Goal: Contribute content: Contribute content

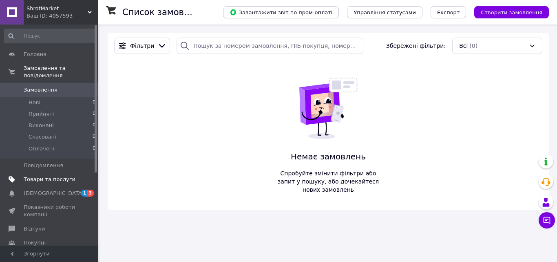
click at [59, 175] on span "Товари та послуги" at bounding box center [50, 178] width 52 height 7
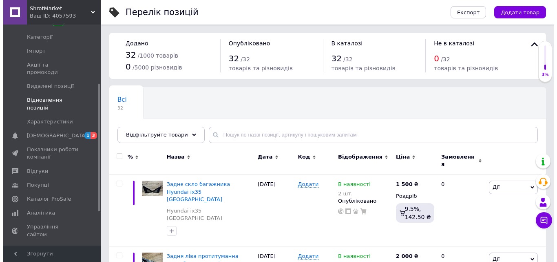
scroll to position [122, 0]
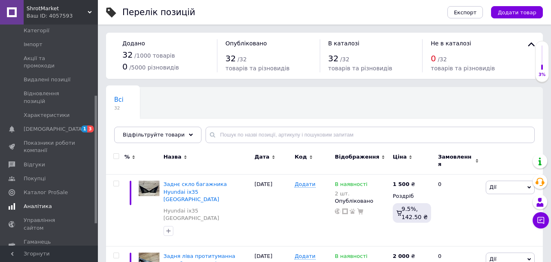
click at [49, 202] on span "Аналітика" at bounding box center [50, 205] width 52 height 7
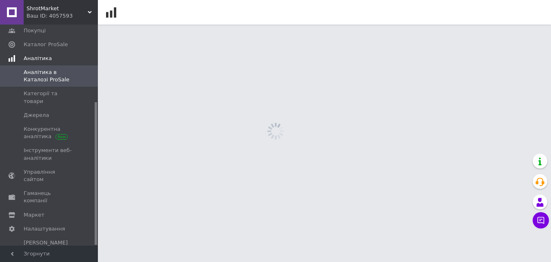
scroll to position [119, 0]
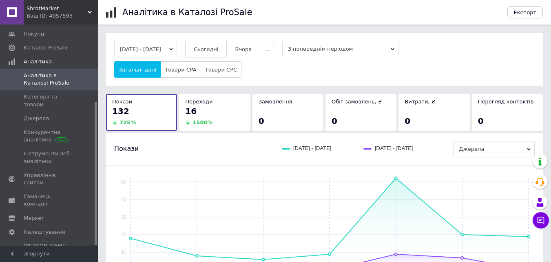
click at [219, 48] on span "Сьогодні" at bounding box center [206, 49] width 25 height 6
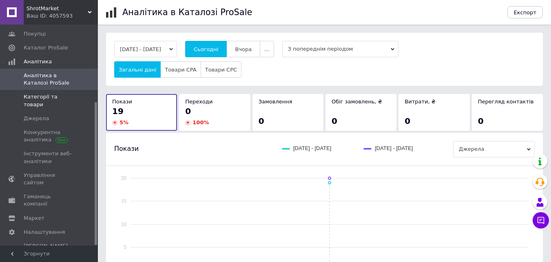
click at [44, 95] on span "Категорії та товари" at bounding box center [50, 100] width 52 height 15
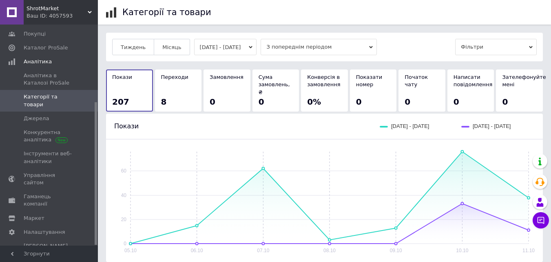
click at [252, 42] on button "[DATE] - [DATE]" at bounding box center [225, 47] width 63 height 16
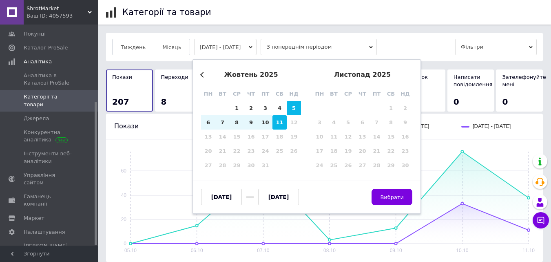
click at [282, 127] on div "11" at bounding box center [280, 122] width 14 height 14
type input "[DATE]"
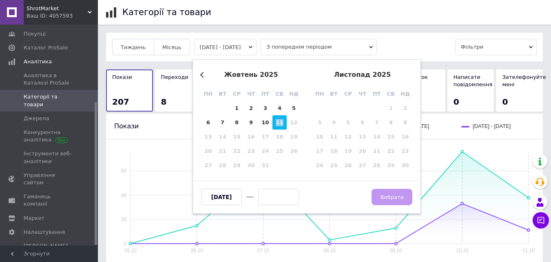
click at [282, 127] on div "11" at bounding box center [280, 122] width 14 height 14
type input "[DATE]"
click at [406, 190] on button "Вибрати" at bounding box center [392, 197] width 41 height 16
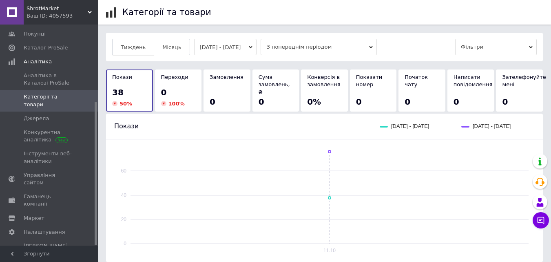
click at [143, 53] on button "Тиждень" at bounding box center [133, 47] width 42 height 16
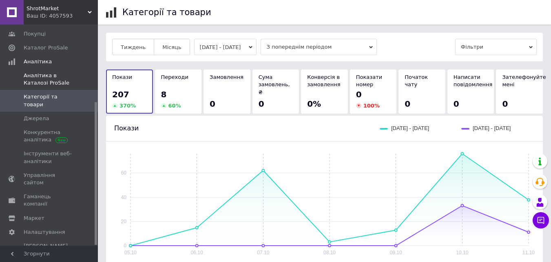
click at [42, 80] on span "Аналітика в Каталозі ProSale" at bounding box center [50, 79] width 52 height 15
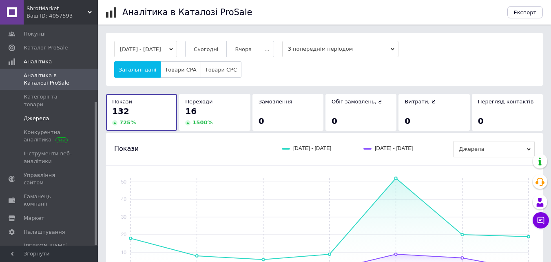
click at [36, 115] on span "Джерела" at bounding box center [36, 118] width 25 height 7
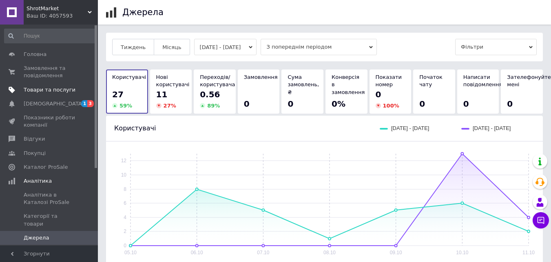
click at [43, 87] on span "Товари та послуги" at bounding box center [50, 89] width 52 height 7
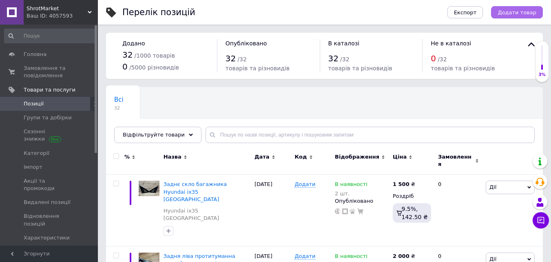
click at [515, 8] on button "Додати товар" at bounding box center [517, 12] width 52 height 12
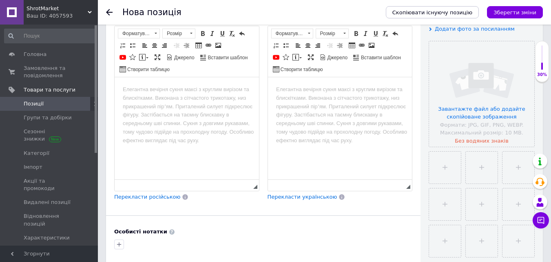
scroll to position [163, 0]
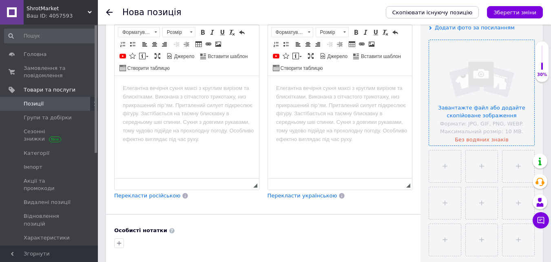
click at [495, 95] on input "file" at bounding box center [481, 92] width 105 height 105
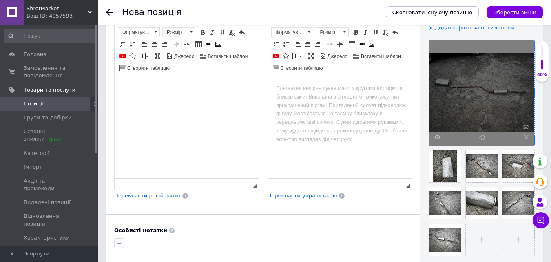
click at [167, 84] on body "Редактор, A4F5BB65-07D3-482F-9DFC-B0EE6EEDCC1B" at bounding box center [187, 88] width 128 height 9
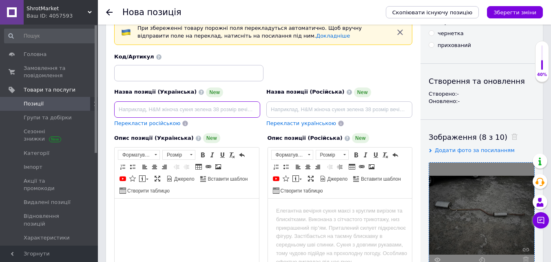
click at [147, 113] on input at bounding box center [187, 109] width 146 height 16
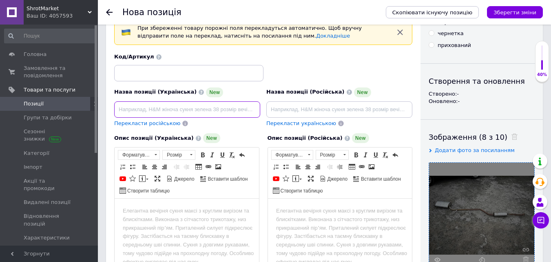
click at [118, 111] on input at bounding box center [187, 109] width 146 height 16
paste input "Глушник"
click at [157, 109] on input "Глушник" at bounding box center [187, 109] width 146 height 16
paste input "Резонатор Honda Accord 8"
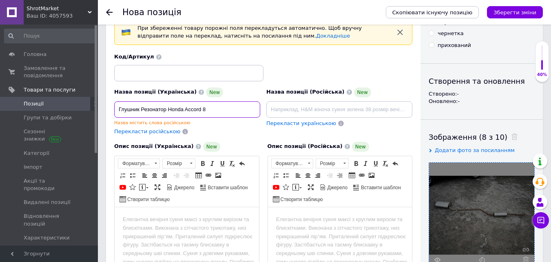
drag, startPoint x: 212, startPoint y: 108, endPoint x: 168, endPoint y: 111, distance: 44.1
click at [168, 111] on input "Глушник Резонатор Honda Accord 8" at bounding box center [187, 109] width 146 height 16
type input "Глушник Резонатор Honda Accord 8"
click at [148, 133] on span "Перекласти російською" at bounding box center [147, 131] width 66 height 6
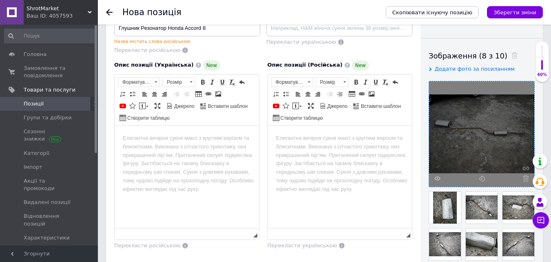
scroll to position [122, 0]
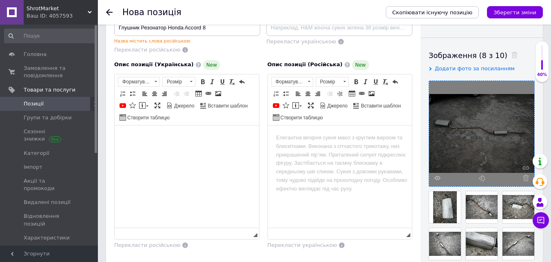
click at [142, 144] on html at bounding box center [187, 137] width 144 height 25
click at [140, 138] on body "Редактор, A4F5BB65-07D3-482F-9DFC-B0EE6EEDCC1B" at bounding box center [187, 137] width 128 height 9
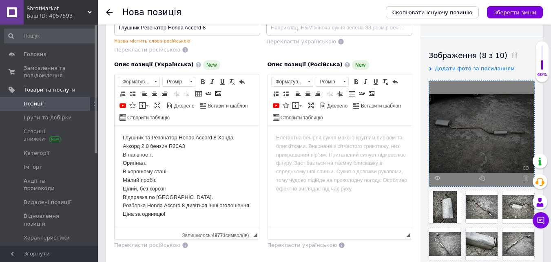
scroll to position [82, 0]
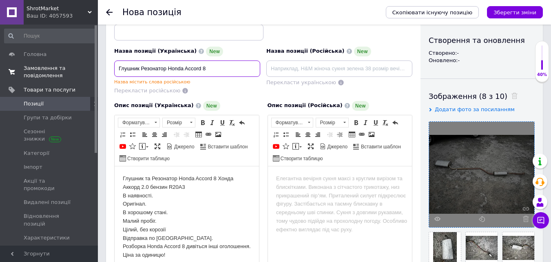
drag, startPoint x: 212, startPoint y: 69, endPoint x: 45, endPoint y: 68, distance: 166.5
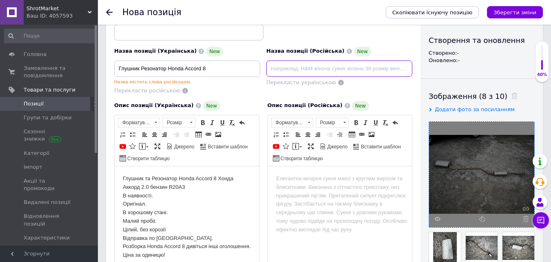
click at [299, 64] on input at bounding box center [339, 68] width 146 height 16
paste input "Глушник Резонатор Honda Accord 8"
type input "Глушник Резонатор Honda Accord 8"
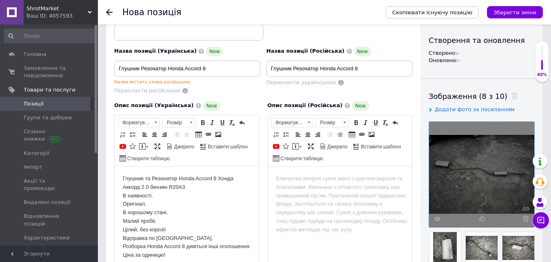
click at [253, 97] on div "Опис позиції (Українська) New Глушник та Резонатор Honda Accord 8 Хонда Аккорд …" at bounding box center [186, 195] width 153 height 197
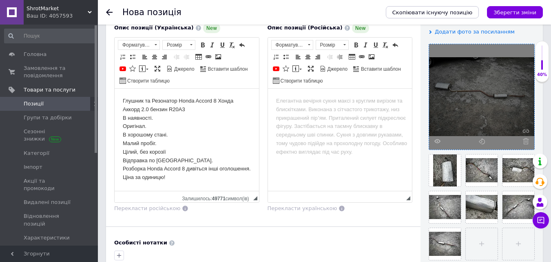
scroll to position [204, 0]
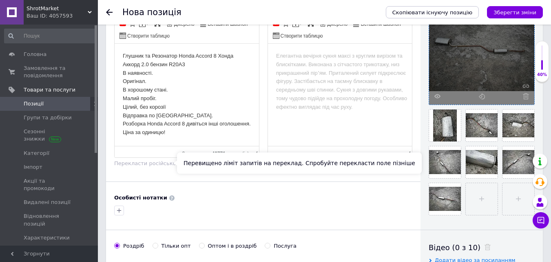
click at [152, 166] on span "Перекласти російською" at bounding box center [147, 163] width 66 height 6
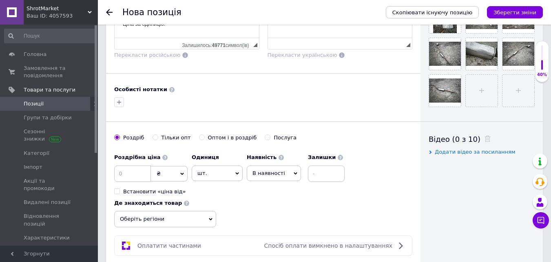
scroll to position [326, 0]
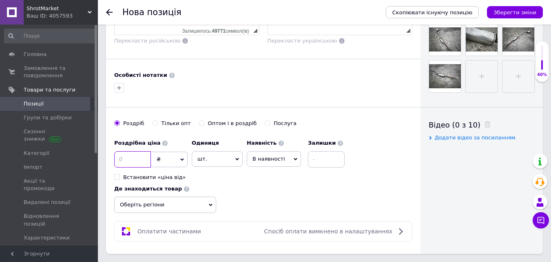
click at [142, 162] on input at bounding box center [132, 159] width 37 height 16
type input "2000"
click at [323, 162] on input at bounding box center [326, 159] width 37 height 16
type input "2"
click at [199, 208] on span "Оберіть регіони" at bounding box center [165, 204] width 102 height 16
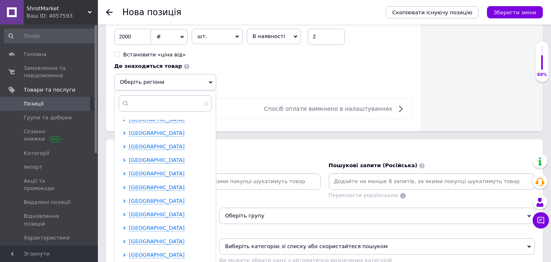
scroll to position [122, 0]
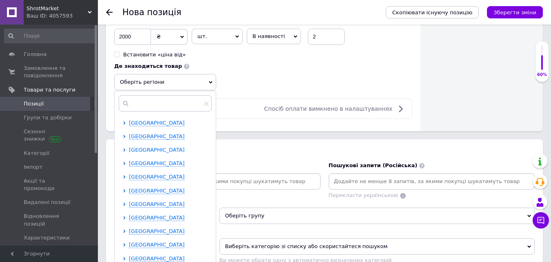
click at [142, 147] on span "[GEOGRAPHIC_DATA]" at bounding box center [157, 150] width 56 height 6
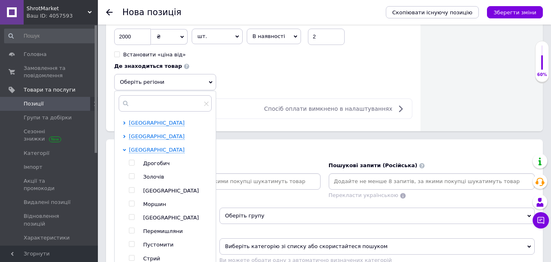
click at [130, 188] on input "checkbox" at bounding box center [131, 189] width 5 height 5
checkbox input "true"
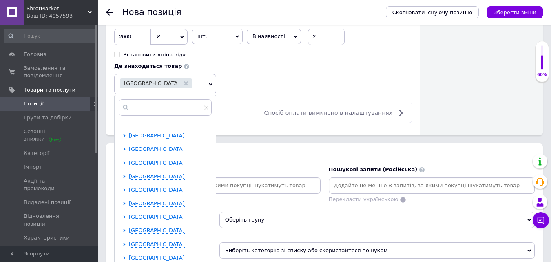
scroll to position [612, 0]
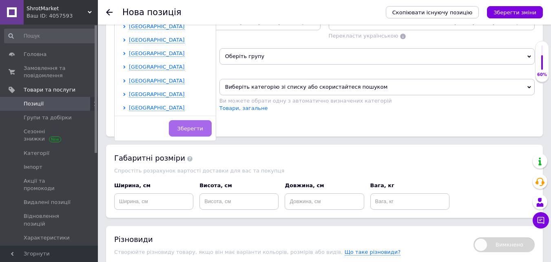
click at [189, 128] on span "Зберегти" at bounding box center [191, 128] width 26 height 6
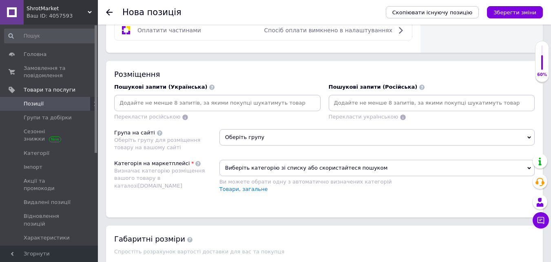
scroll to position [531, 0]
click at [251, 136] on span "Оберіть групу" at bounding box center [377, 138] width 315 height 16
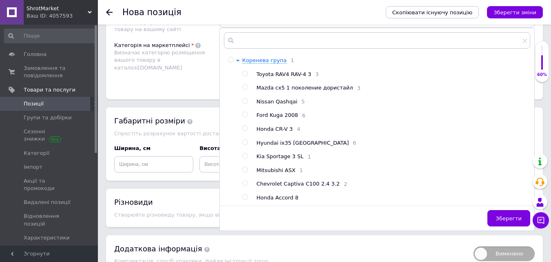
scroll to position [653, 0]
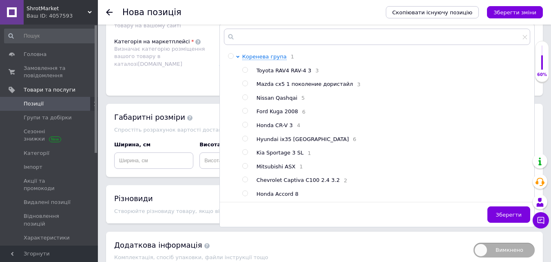
click at [245, 196] on input "radio" at bounding box center [244, 193] width 5 height 5
radio input "true"
click at [509, 216] on span "Зберегти" at bounding box center [509, 214] width 26 height 6
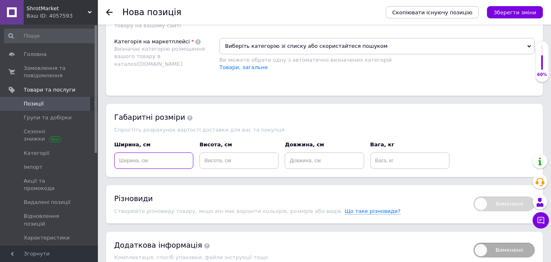
drag, startPoint x: 159, startPoint y: 162, endPoint x: 163, endPoint y: 164, distance: 4.4
click at [160, 162] on input at bounding box center [153, 160] width 79 height 16
type input "20"
click at [275, 160] on input at bounding box center [239, 160] width 79 height 16
type input "30"
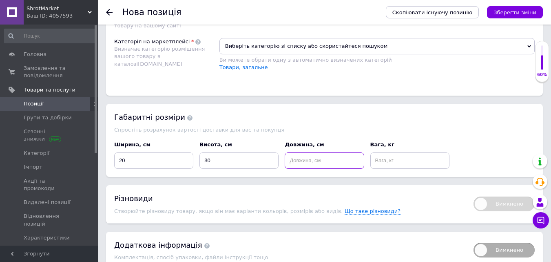
click at [293, 161] on input at bounding box center [324, 160] width 79 height 16
type input "200"
click at [389, 164] on input at bounding box center [410, 160] width 79 height 16
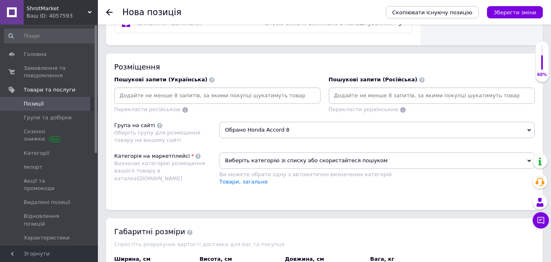
scroll to position [531, 0]
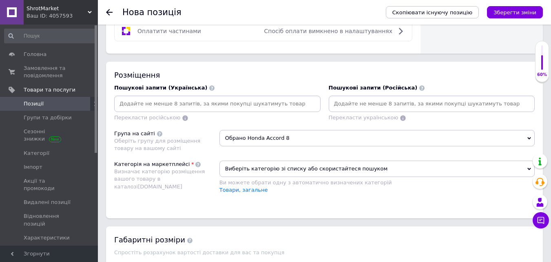
type input "10"
click at [248, 166] on span "Виберіть категорію зі списку або скористайтеся пошуком" at bounding box center [377, 168] width 315 height 16
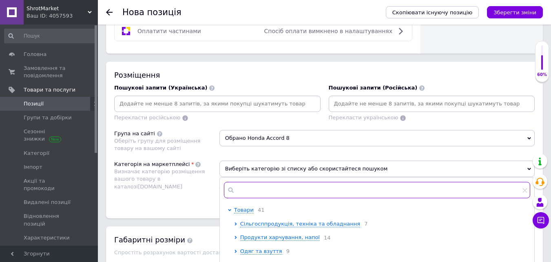
click at [251, 187] on input "text" at bounding box center [377, 190] width 306 height 16
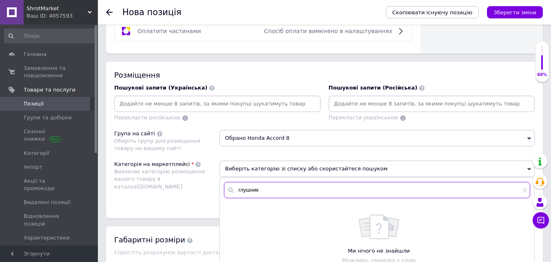
type input "глушник"
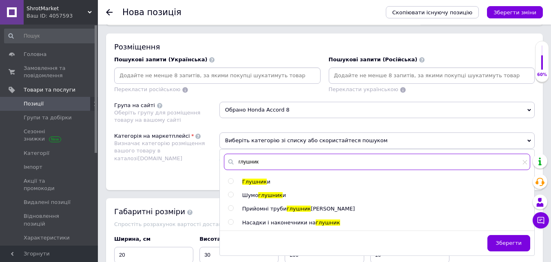
scroll to position [571, 0]
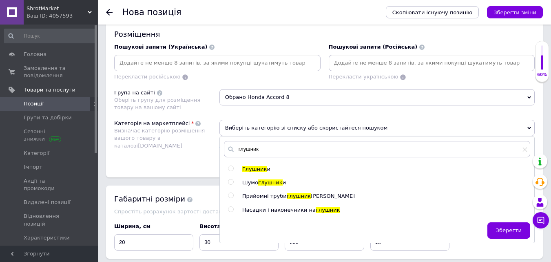
click at [252, 167] on span "Глушник" at bounding box center [254, 169] width 25 height 6
radio input "true"
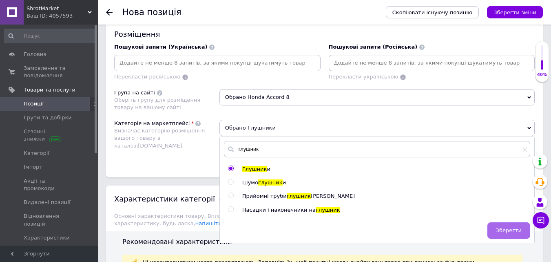
click at [510, 232] on span "Зберегти" at bounding box center [509, 230] width 26 height 6
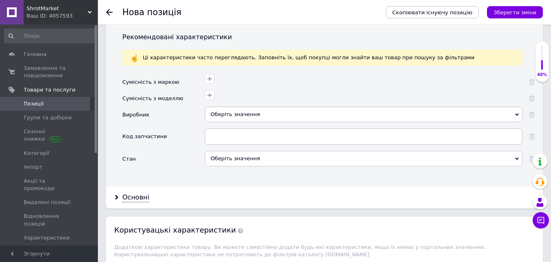
scroll to position [816, 0]
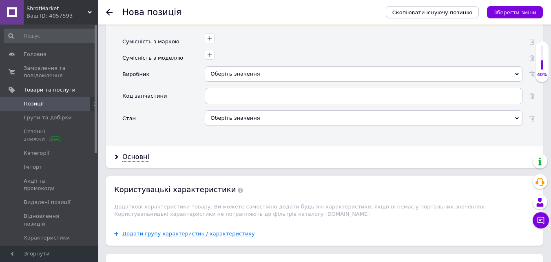
click at [231, 112] on div "Оберіть значення" at bounding box center [364, 118] width 318 height 16
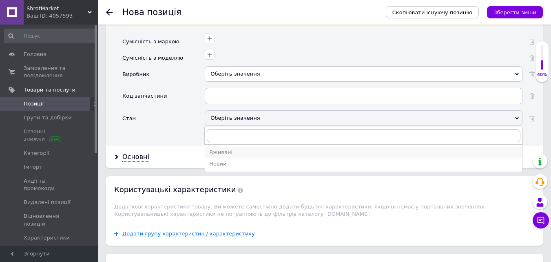
click at [213, 149] on div "Вживані" at bounding box center [363, 152] width 309 height 7
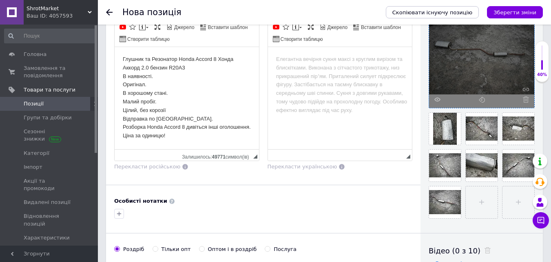
scroll to position [204, 0]
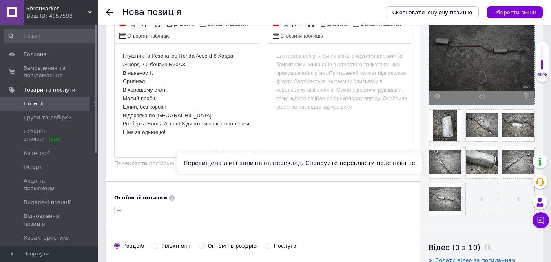
click at [151, 160] on span "Перекласти російською" at bounding box center [147, 163] width 66 height 6
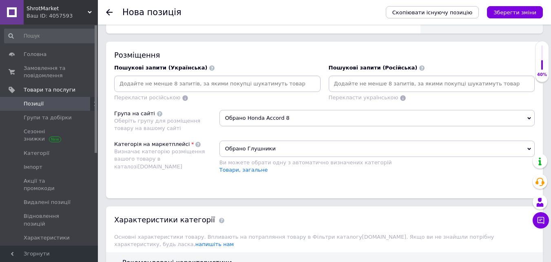
scroll to position [469, 0]
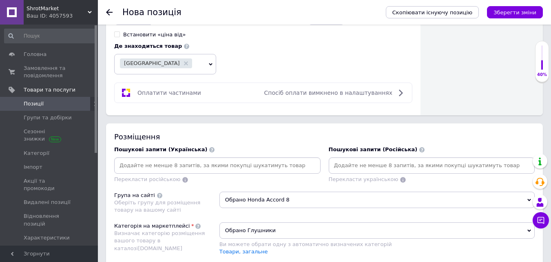
click at [137, 166] on input at bounding box center [217, 165] width 203 height 12
click at [134, 164] on input at bounding box center [217, 165] width 203 height 12
paste input "Глушник"
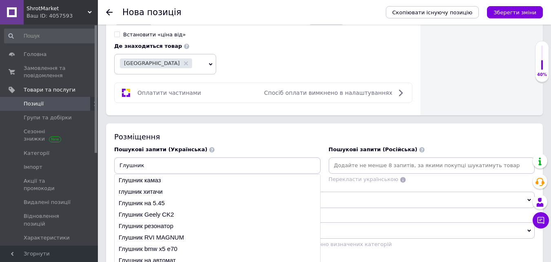
paste input "Honda Accord 8"
type input "Глушник Honda Accord 8"
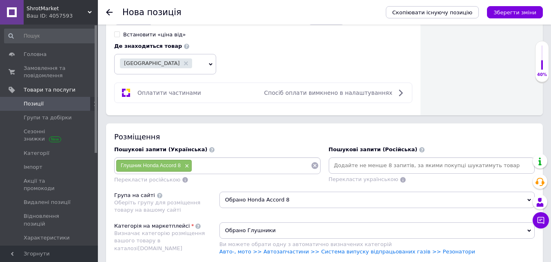
paste input "2.0 B"
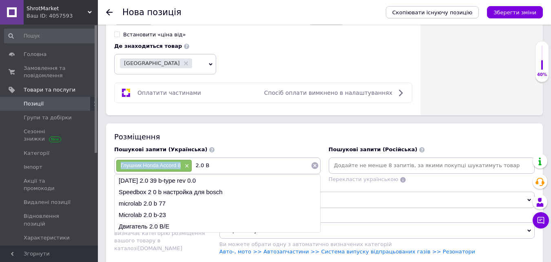
drag, startPoint x: 181, startPoint y: 167, endPoint x: 118, endPoint y: 167, distance: 62.8
click at [118, 167] on div "Глушник Honda Accord 8 ×" at bounding box center [153, 165] width 75 height 11
copy span "Глушник Honda Accord 8"
click at [195, 165] on input "2.0 B" at bounding box center [251, 165] width 119 height 12
paste input "Глушник Honda Accord 8"
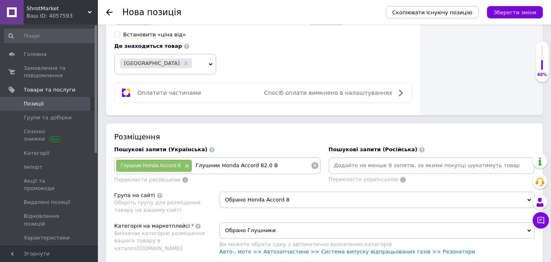
type input "Глушник Honda Accord 8 2.0 B"
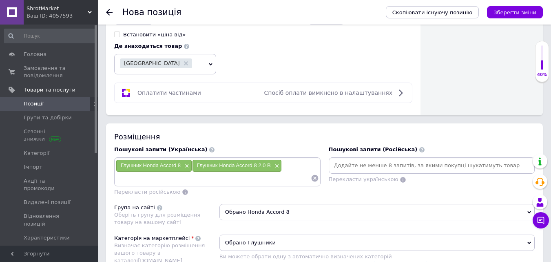
click at [136, 183] on input at bounding box center [213, 178] width 195 height 12
paste input "Глушитель"
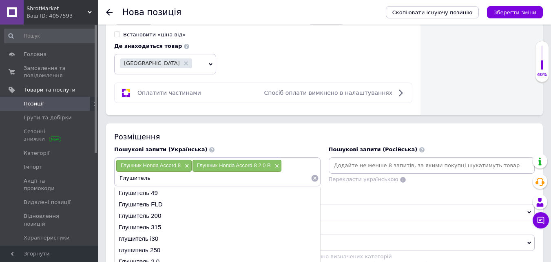
paste input "Резонатор Honda Accord 8"
type input "Глушитель Резонатор Honda Accord 8"
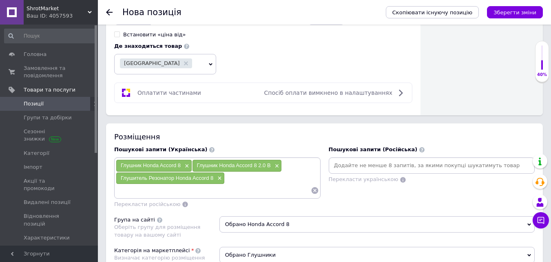
click at [129, 195] on input at bounding box center [213, 190] width 195 height 12
paste input "Вихлопна"
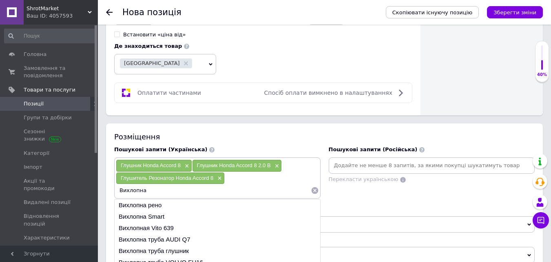
click at [176, 178] on span "Глушитель Резонатор Honda Accord 8" at bounding box center [167, 178] width 93 height 6
drag, startPoint x: 220, startPoint y: 163, endPoint x: 271, endPoint y: 167, distance: 50.8
click at [271, 167] on span "Глушник Honda Accord 8 2.0 B" at bounding box center [234, 165] width 74 height 6
copy span "Honda Accord 8 2.0 B"
click at [153, 192] on input "Вихлопна" at bounding box center [213, 190] width 195 height 12
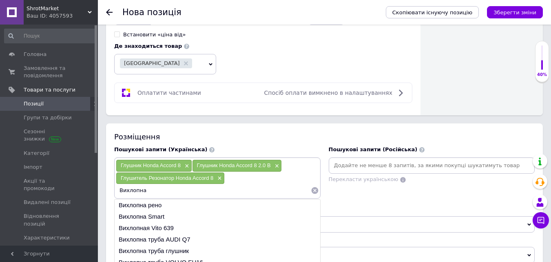
paste input "Honda Accord 8 2.0 B"
type input "Вихлопна Honda Accord 8 2.0 B"
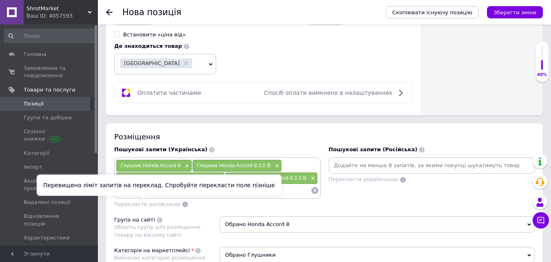
paste input "Резонатор Honda Accord 8"
type input "Резонатор Honda Accord 8"
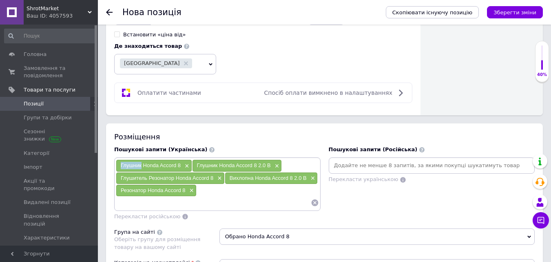
drag, startPoint x: 122, startPoint y: 164, endPoint x: 142, endPoint y: 167, distance: 20.5
click at [142, 167] on span "Глушник Honda Accord 8" at bounding box center [151, 165] width 60 height 6
copy span "Глушник"
click at [126, 200] on input at bounding box center [213, 202] width 195 height 12
paste input "Глушник"
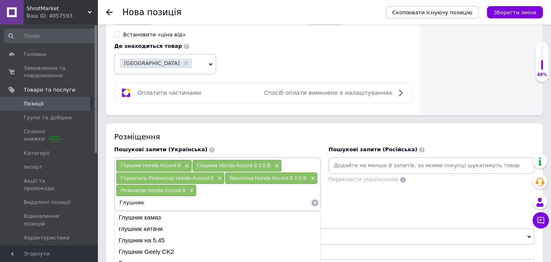
paste input "Хонда Аккорд 2.0 B"
type input "Глушник [PERSON_NAME] 2.0 B"
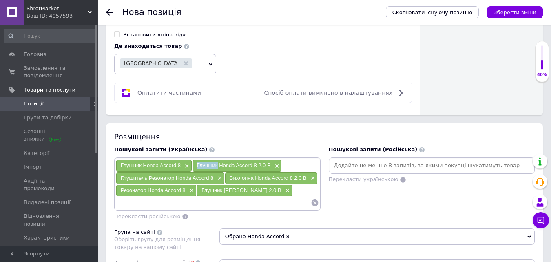
drag, startPoint x: 196, startPoint y: 165, endPoint x: 218, endPoint y: 170, distance: 22.5
click at [218, 170] on div "Глушник Honda Accord 8 2.0 B ×" at bounding box center [237, 165] width 89 height 11
click at [229, 210] on div "Глушник Honda Accord 8 × Глушник Honda Accord 8 2.0 B × Глушитель Резонатор Hon…" at bounding box center [217, 183] width 206 height 53
drag, startPoint x: 121, startPoint y: 179, endPoint x: 175, endPoint y: 181, distance: 54.3
click at [175, 181] on div "Глушитель Резонатор Honda Accord 8 ×" at bounding box center [170, 177] width 108 height 11
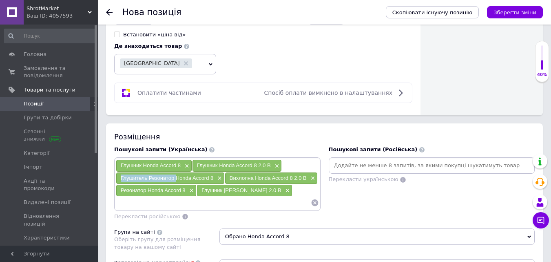
copy span "Глушитель Резонатор"
click at [136, 198] on input at bounding box center [213, 202] width 195 height 12
type input "м"
paste input "Глушитель Резонатор"
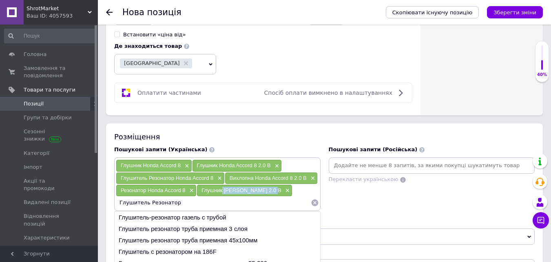
drag, startPoint x: 223, startPoint y: 191, endPoint x: 272, endPoint y: 193, distance: 49.0
click at [272, 193] on div "Глушник [PERSON_NAME] 2.0 B ×" at bounding box center [244, 189] width 95 height 11
copy span "Хонда Аккорд 2.0 B"
click at [176, 206] on input "Глушитель Резонатор" at bounding box center [213, 202] width 195 height 12
paste input "Хонда Аккорд 2.0 B"
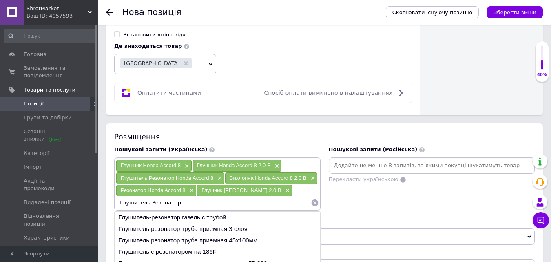
type input "Глушитель Резонатор [PERSON_NAME] 2.0 B"
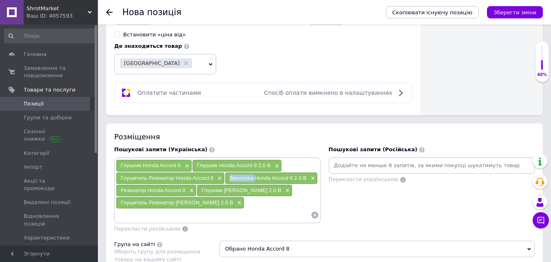
drag, startPoint x: 231, startPoint y: 176, endPoint x: 257, endPoint y: 182, distance: 26.7
click at [257, 182] on div "Вихлопна Honda Accord 8 2.0 B ×" at bounding box center [271, 177] width 92 height 11
copy span "Вихлопна"
click at [145, 220] on input at bounding box center [213, 215] width 195 height 12
paste input "Вихлопна"
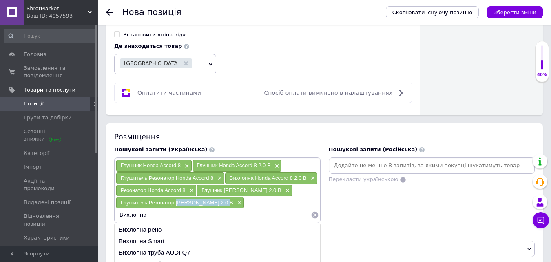
drag, startPoint x: 176, startPoint y: 203, endPoint x: 224, endPoint y: 206, distance: 47.9
click at [224, 206] on div "Глушитель Резонатор [PERSON_NAME] 2.0 B ×" at bounding box center [180, 202] width 128 height 11
copy span "Хонда Аккорд 2.0 B"
click at [159, 218] on input "Вихлопна" at bounding box center [213, 215] width 195 height 12
paste input "Хонда Аккорд 2.0 B"
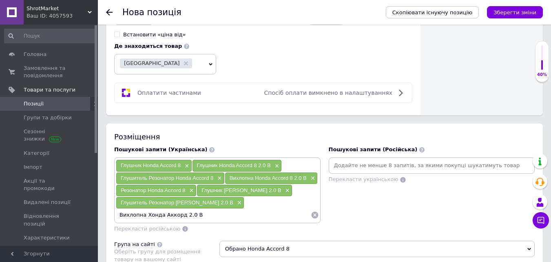
type input "Вихлопна Хонда Аккорд 2.0 B"
drag, startPoint x: 189, startPoint y: 223, endPoint x: 419, endPoint y: 220, distance: 229.8
click at [420, 221] on div "Пошукові запити (Російська) Перекласти українською" at bounding box center [432, 189] width 215 height 95
click at [193, 215] on input "Вихлопна Хонда Аккорд 2.0 B" at bounding box center [213, 215] width 195 height 12
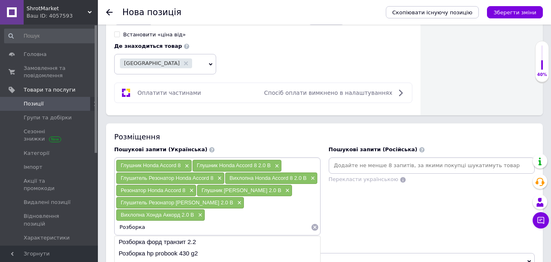
click at [273, 226] on input "Розборка" at bounding box center [213, 227] width 195 height 12
click at [160, 225] on input "Розборка" at bounding box center [213, 227] width 195 height 12
paste input "Хонда Аккорд 2.0 B"
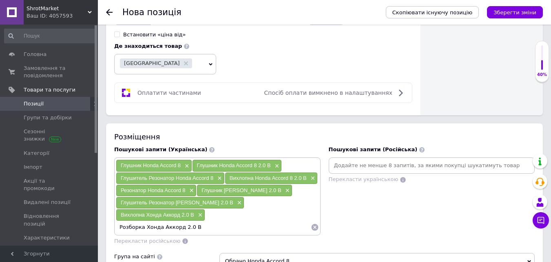
drag, startPoint x: 196, startPoint y: 226, endPoint x: 188, endPoint y: 227, distance: 8.3
click at [188, 227] on input "Розборка Хонда Аккорд 2.0 B" at bounding box center [213, 227] width 195 height 12
click at [201, 231] on div "Глушник Honda Accord 8 × Глушник Honda Accord 8 2.0 B × Глушитель Резонатор Hon…" at bounding box center [217, 196] width 206 height 78
drag, startPoint x: 195, startPoint y: 229, endPoint x: 180, endPoint y: 229, distance: 15.5
click at [180, 229] on input "Розборка Хонда Аккорд 2.0 B" at bounding box center [213, 227] width 195 height 12
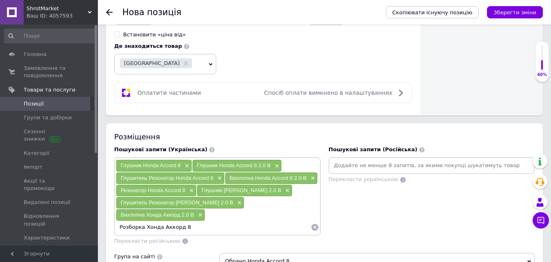
type input "Розборка Хонда Аккорд 8"
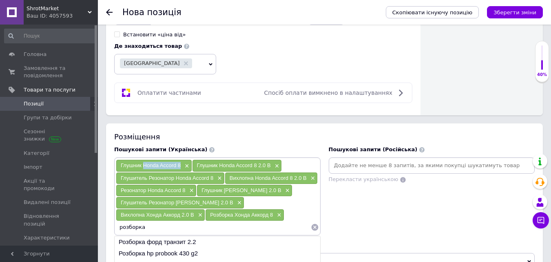
drag, startPoint x: 143, startPoint y: 165, endPoint x: 182, endPoint y: 166, distance: 38.4
click at [182, 166] on div "Глушник Honda Accord 8 ×" at bounding box center [153, 165] width 75 height 11
copy span "Honda Accord 8"
click at [155, 227] on input "розборка" at bounding box center [213, 227] width 195 height 12
paste input "Honda Accord 8"
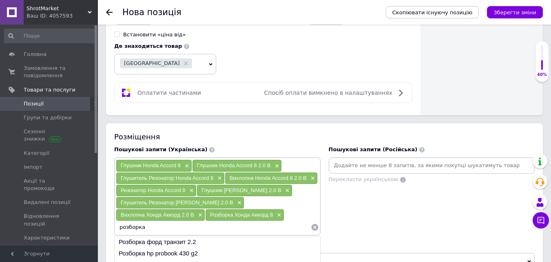
type input "розборка Honda Accord 8"
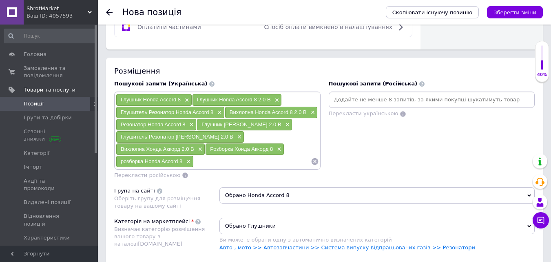
scroll to position [551, 0]
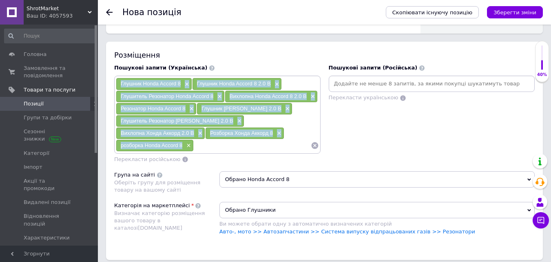
drag, startPoint x: 182, startPoint y: 147, endPoint x: 122, endPoint y: 78, distance: 91.1
click at [122, 78] on div "Глушник Honda Accord 8 × Глушник Honda Accord 8 2.0 B × Глушитель Резонатор Hon…" at bounding box center [217, 114] width 203 height 73
copy div "Глушник Honda Accord 8 × Глушник Honda Accord 8 2.0 B × Глушитель Резонатор Hon…"
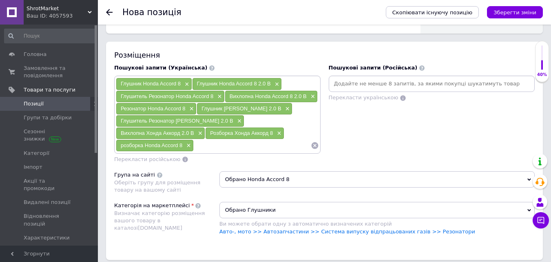
click at [351, 105] on div "Пошукові запити (Російська) Перекласти українською" at bounding box center [432, 113] width 215 height 107
click at [351, 103] on div "Пошукові запити (Російська) Перекласти українською" at bounding box center [432, 113] width 215 height 107
click at [346, 99] on span "Перекласти українською" at bounding box center [364, 97] width 70 height 6
click at [329, 164] on div "Пошукові запити (Російська) Перекласти українською" at bounding box center [432, 113] width 215 height 107
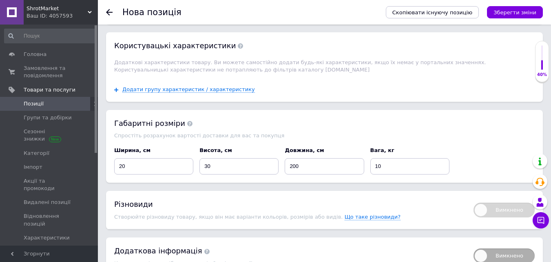
scroll to position [1061, 0]
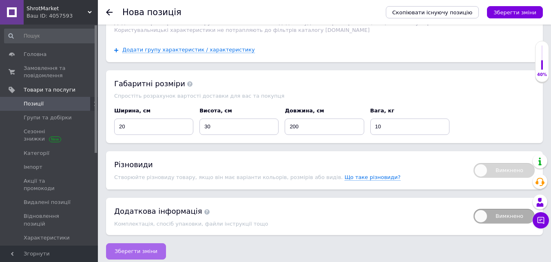
click at [127, 248] on span "Зберегти зміни" at bounding box center [136, 251] width 43 height 6
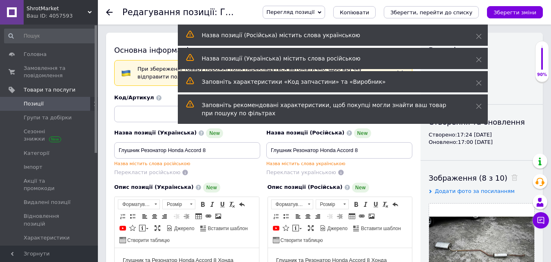
click at [38, 103] on span "Позиції" at bounding box center [34, 103] width 20 height 7
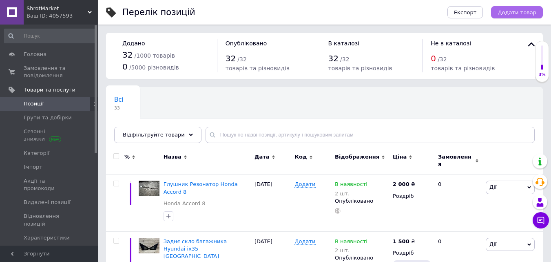
click at [520, 11] on span "Додати товар" at bounding box center [517, 12] width 39 height 6
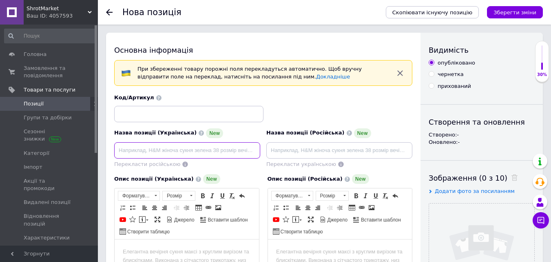
click at [146, 148] on input at bounding box center [187, 150] width 146 height 16
paste input "Капот"
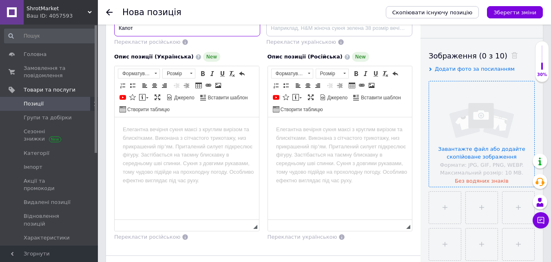
scroll to position [122, 0]
click at [470, 134] on input "file" at bounding box center [481, 133] width 105 height 105
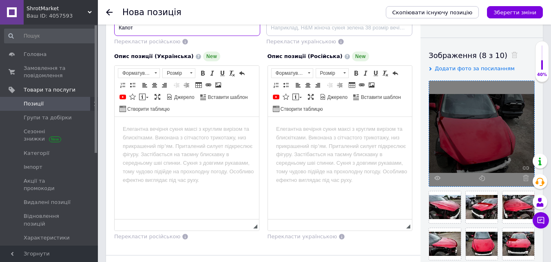
click at [156, 30] on input "Капот" at bounding box center [187, 28] width 146 height 16
paste input "Mazda CX-5"
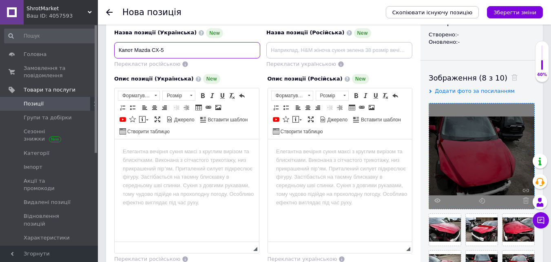
scroll to position [82, 0]
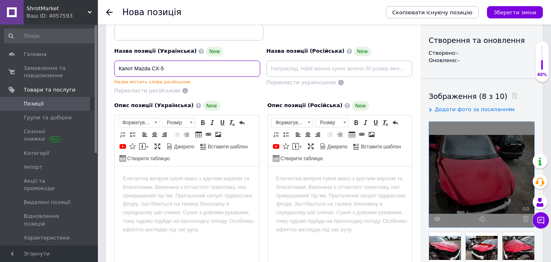
paste input "KE 41v"
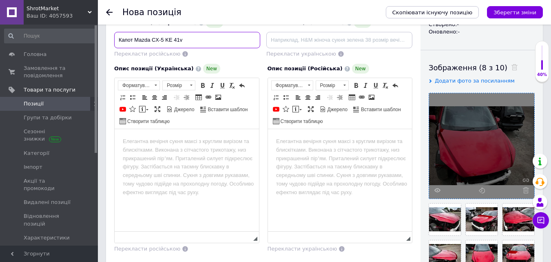
scroll to position [122, 0]
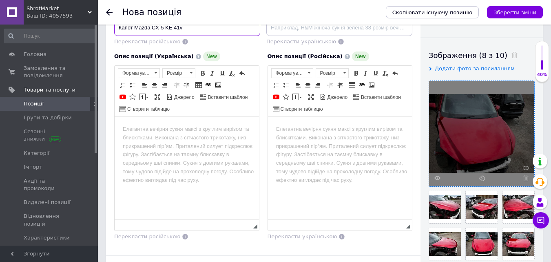
type input "Капот Mazda CX-5 KE 41v"
click at [155, 140] on html at bounding box center [187, 129] width 144 height 25
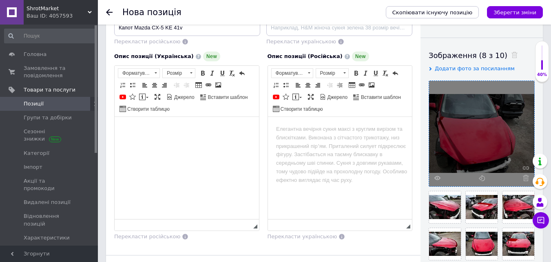
click at [143, 133] on body "Редактор, 0E0B87F7-8F9C-4DE6-A30A-F6FA3E084CDC" at bounding box center [187, 129] width 128 height 9
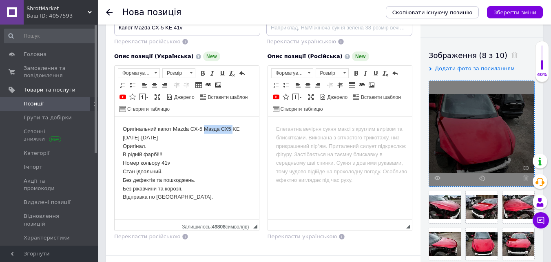
drag, startPoint x: 206, startPoint y: 129, endPoint x: 234, endPoint y: 130, distance: 28.2
click at [234, 130] on body "Оригінальний капот Mazda CX-5 Мазда СХ5 KE [DATE]-[DATE] Оригінал. В рідній фар…" at bounding box center [187, 163] width 128 height 76
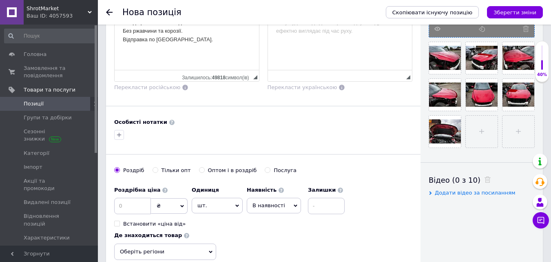
scroll to position [286, 0]
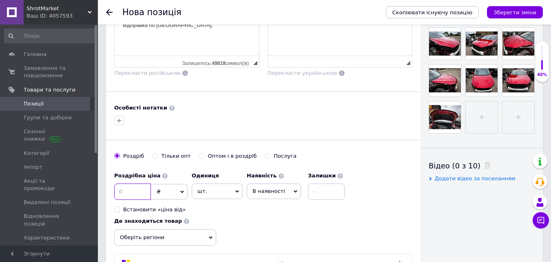
drag, startPoint x: 133, startPoint y: 197, endPoint x: 138, endPoint y: 191, distance: 7.6
click at [133, 195] on input at bounding box center [132, 191] width 37 height 16
type input "20800"
click at [328, 189] on input at bounding box center [326, 191] width 37 height 16
type input "1"
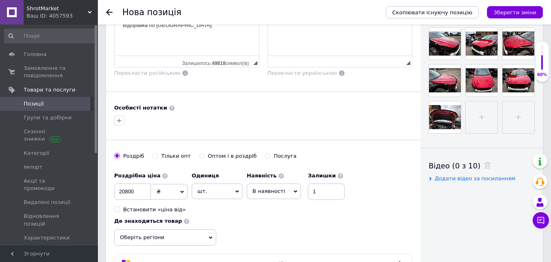
click at [184, 236] on span "Оберіть регіони" at bounding box center [165, 237] width 102 height 16
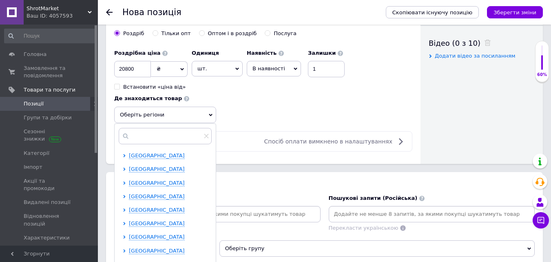
scroll to position [82, 0]
click at [149, 224] on span "[GEOGRAPHIC_DATA]" at bounding box center [157, 223] width 56 height 6
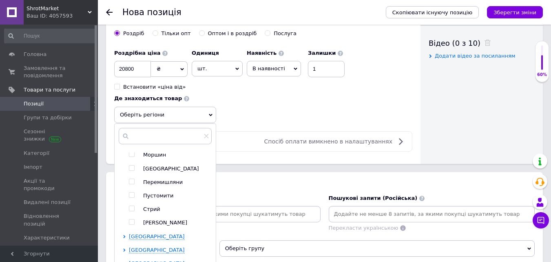
scroll to position [163, 0]
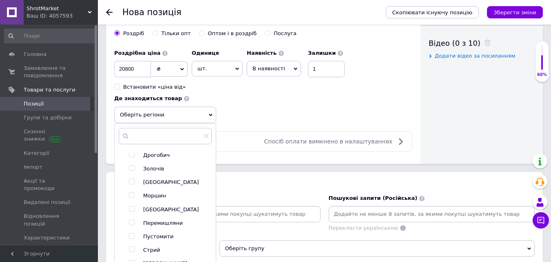
click at [131, 180] on input "checkbox" at bounding box center [131, 181] width 5 height 5
checkbox input "true"
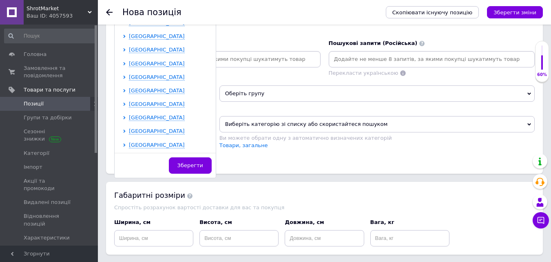
scroll to position [571, 0]
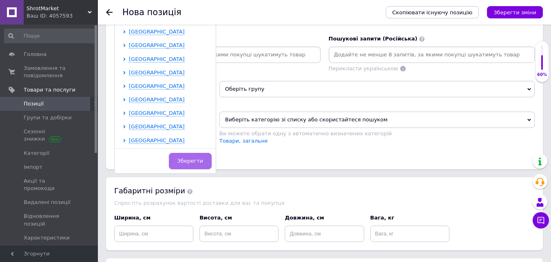
click at [183, 160] on span "Зберегти" at bounding box center [191, 161] width 26 height 6
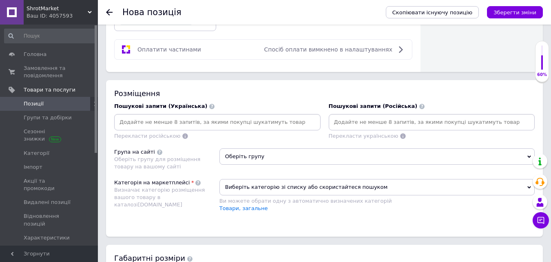
scroll to position [490, 0]
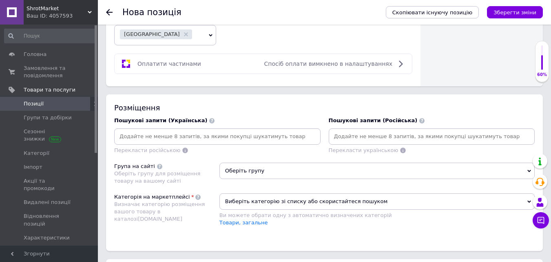
click at [246, 168] on span "Оберіть групу" at bounding box center [377, 170] width 315 height 16
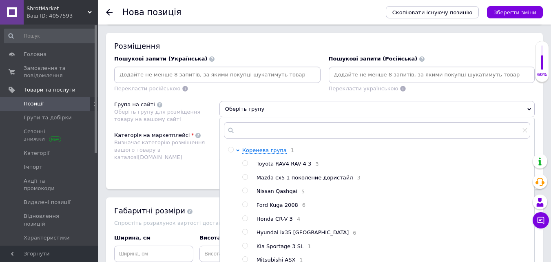
scroll to position [571, 0]
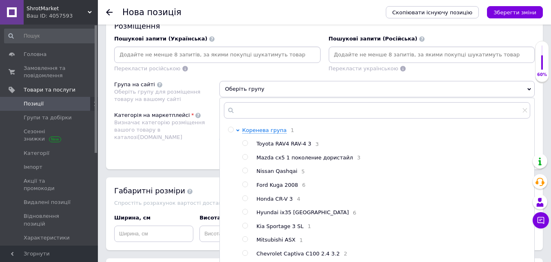
click at [245, 158] on input "radio" at bounding box center [244, 156] width 5 height 5
radio input "true"
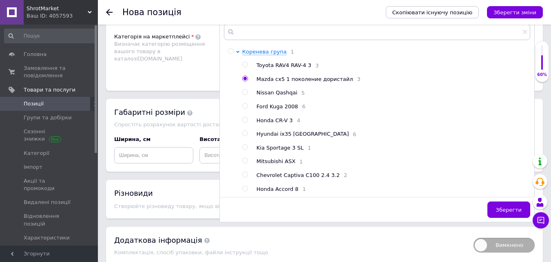
scroll to position [653, 0]
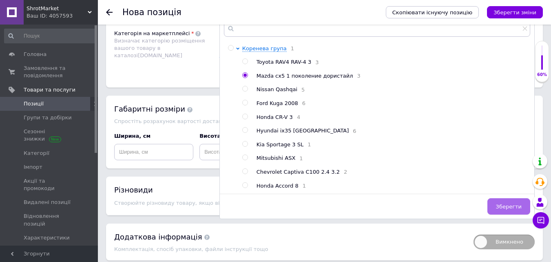
click at [503, 208] on span "Зберегти" at bounding box center [509, 206] width 26 height 6
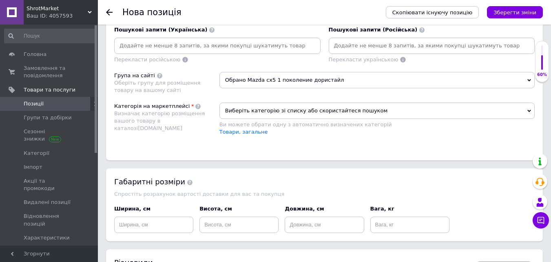
scroll to position [571, 0]
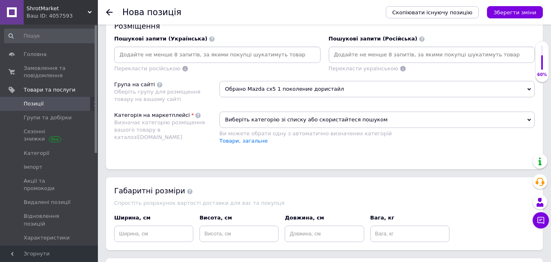
click at [256, 119] on span "Виберіть категорію зі списку або скористайтеся пошуком" at bounding box center [377, 119] width 315 height 16
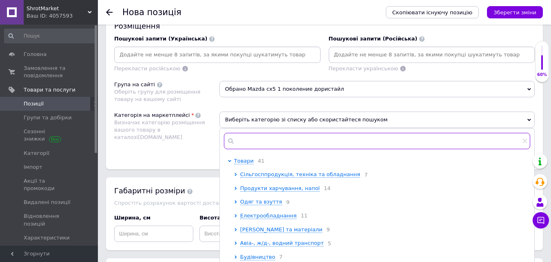
click at [245, 141] on input "text" at bounding box center [377, 141] width 306 height 16
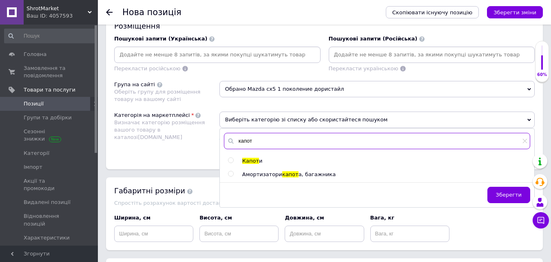
type input "капот"
click at [231, 160] on input "radio" at bounding box center [230, 160] width 5 height 5
radio input "true"
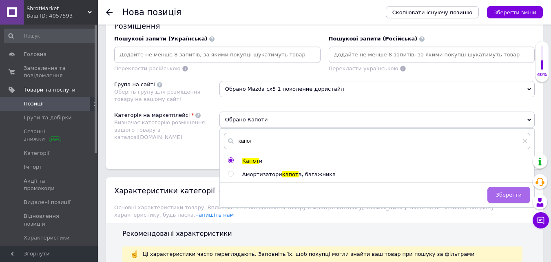
click at [509, 190] on button "Зберегти" at bounding box center [509, 194] width 43 height 16
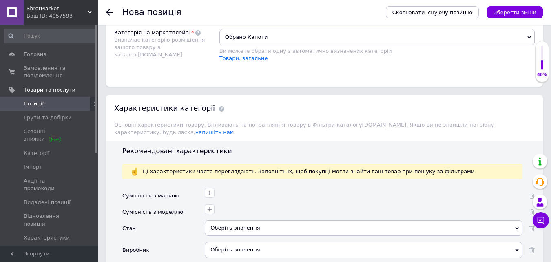
scroll to position [735, 0]
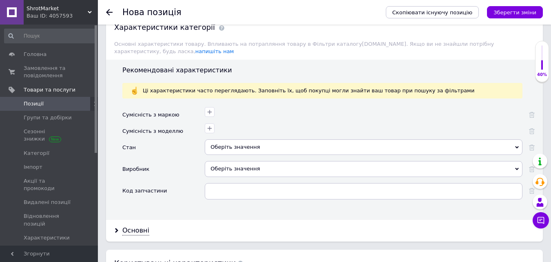
click at [250, 139] on div "Оберіть значення" at bounding box center [364, 147] width 318 height 16
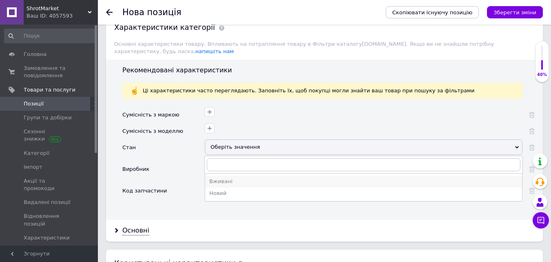
click at [227, 178] on div "Вживані" at bounding box center [363, 181] width 309 height 7
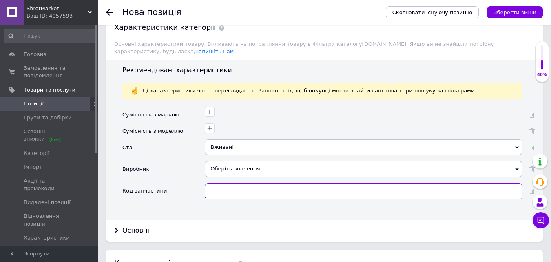
click at [226, 183] on input "text" at bounding box center [364, 191] width 318 height 16
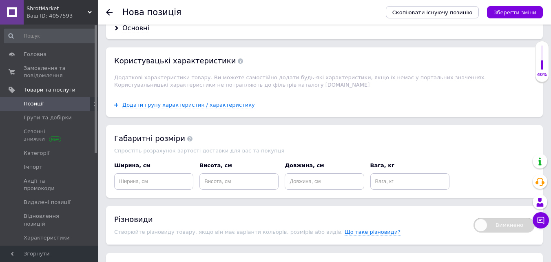
scroll to position [939, 0]
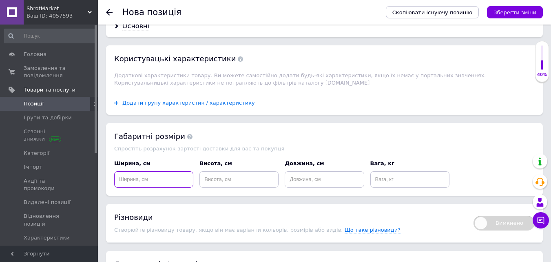
click at [160, 173] on input at bounding box center [153, 179] width 79 height 16
type input "200"
click at [231, 171] on input at bounding box center [239, 179] width 79 height 16
type input "20"
drag, startPoint x: 315, startPoint y: 173, endPoint x: 319, endPoint y: 180, distance: 8.0
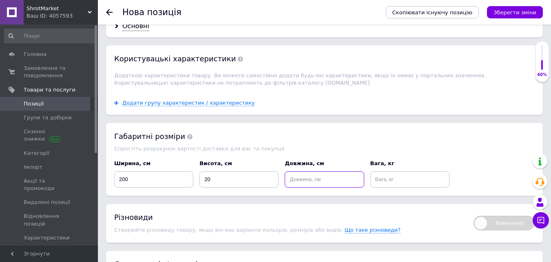
click at [315, 174] on input at bounding box center [324, 179] width 79 height 16
type input "300"
click at [404, 171] on input at bounding box center [410, 179] width 79 height 16
drag, startPoint x: 388, startPoint y: 170, endPoint x: 284, endPoint y: 179, distance: 104.5
click at [284, 179] on div "Ширина, см 200 Висота, см 20 Довжина, см 300 Вага, кг 20" at bounding box center [324, 173] width 427 height 34
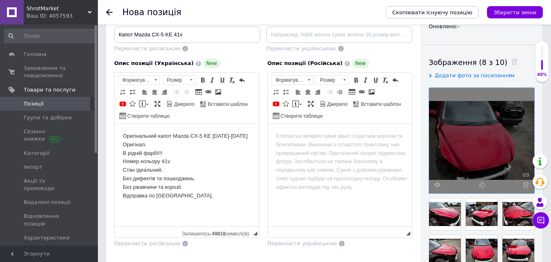
scroll to position [122, 0]
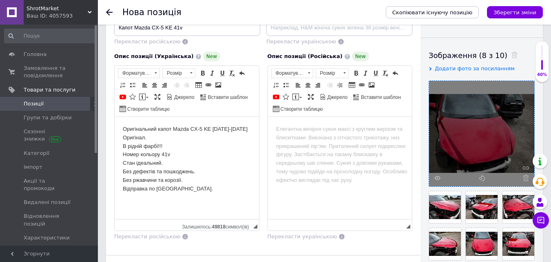
type input "50"
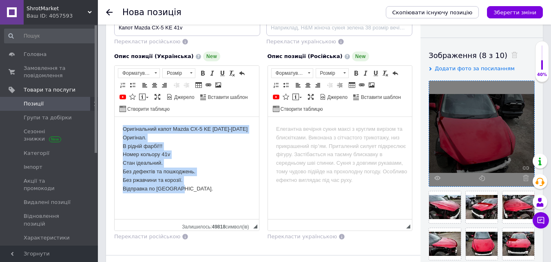
drag, startPoint x: 163, startPoint y: 189, endPoint x: 105, endPoint y: 122, distance: 88.3
click at [115, 122] on html "Оригінальний капот Mazda CX-5 KE [DATE]-[DATE] Оригінал. В рідній фарбі!!! Номе…" at bounding box center [187, 159] width 144 height 84
copy body "Оригінальний капот Mazda CX-5 KE [DATE]-[DATE] Оригінал. В рідній фарбі!!! Номе…"
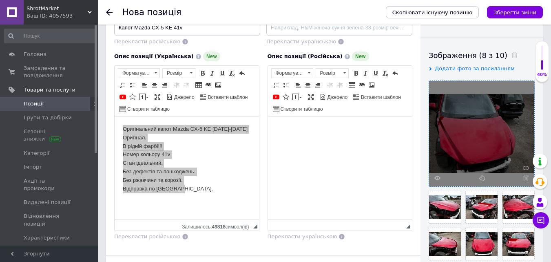
click at [287, 138] on html at bounding box center [340, 129] width 144 height 25
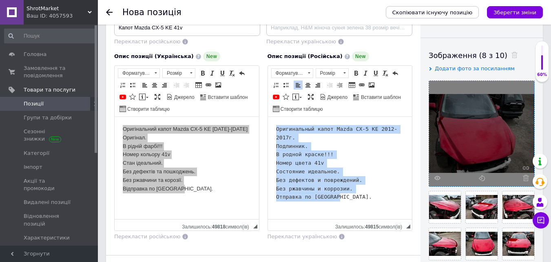
drag, startPoint x: 344, startPoint y: 199, endPoint x: 265, endPoint y: 125, distance: 107.7
click at [268, 125] on html "Оригинальный капот Mazda CX-5 KE 2012-2017г. Подлинник. В родной краске!!! Номе…" at bounding box center [340, 163] width 144 height 93
click at [344, 71] on span at bounding box center [345, 73] width 8 height 9
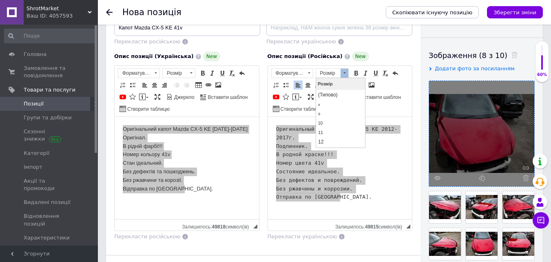
scroll to position [0, 0]
click at [327, 141] on link "12" at bounding box center [340, 141] width 48 height 9
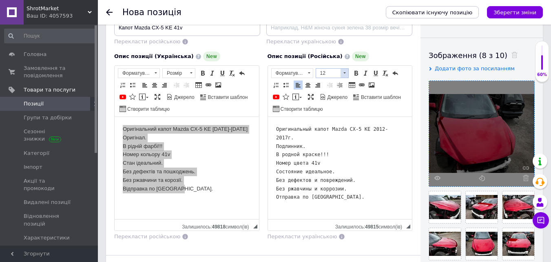
click at [345, 73] on span at bounding box center [345, 72] width 2 height 1
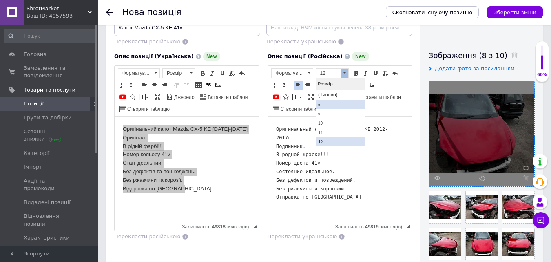
scroll to position [41, 0]
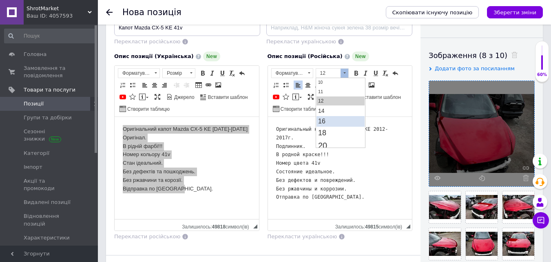
click at [328, 125] on link "16" at bounding box center [340, 121] width 48 height 11
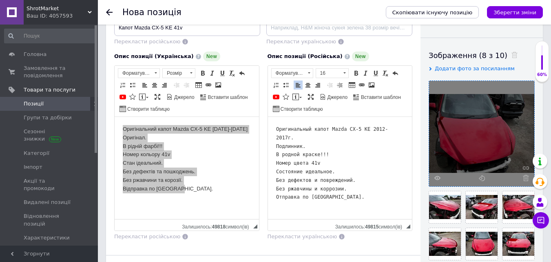
scroll to position [0, 0]
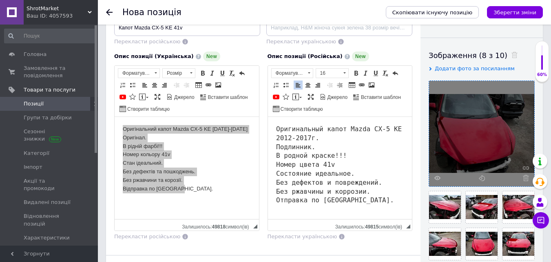
click at [396, 168] on pre "Оригинальный капот Mazda CX-5 KE 2012-2017г. Подлинник. В родной краске!!! Номе…" at bounding box center [340, 165] width 128 height 80
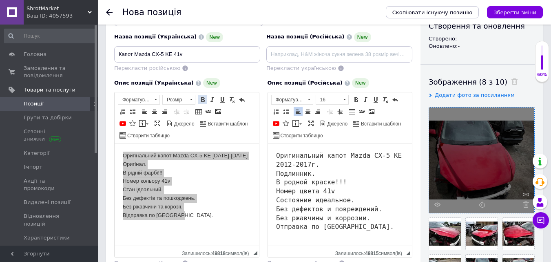
scroll to position [82, 0]
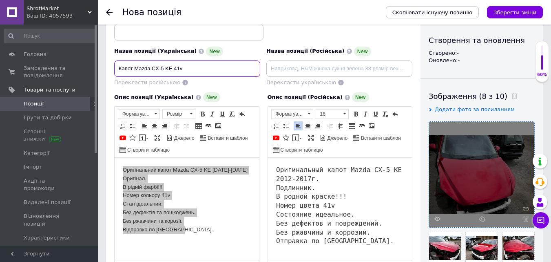
drag, startPoint x: 186, startPoint y: 71, endPoint x: 95, endPoint y: 71, distance: 91.8
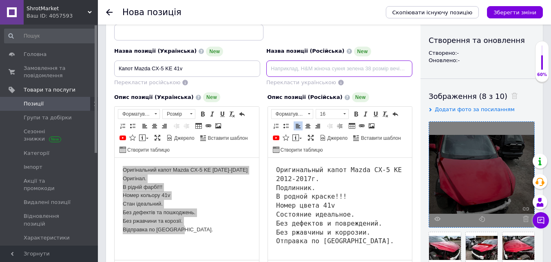
click at [298, 61] on input at bounding box center [339, 68] width 146 height 16
paste input "Капот Mazda CX-5 KE 41v"
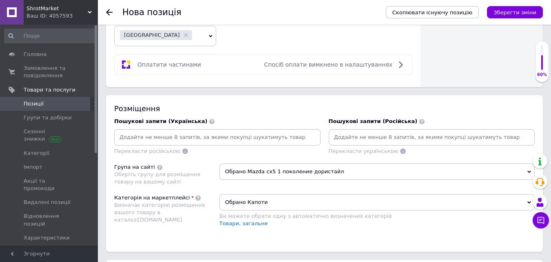
scroll to position [490, 0]
type input "Капот Mazda CX-5 KE 41v"
click at [181, 134] on input at bounding box center [217, 136] width 203 height 12
click at [187, 137] on input at bounding box center [217, 136] width 203 height 12
paste input "Капот"
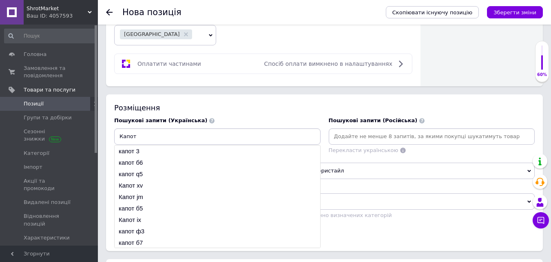
click at [153, 133] on input "Капот" at bounding box center [217, 136] width 203 height 12
paste input "Mazda CX-5"
type input "Капот Mazda CX-5"
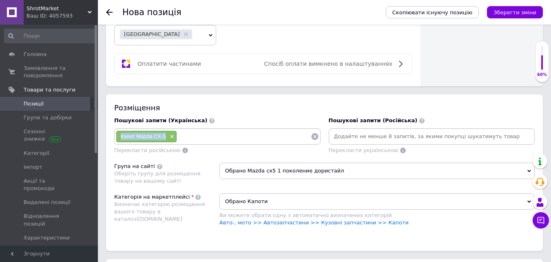
drag, startPoint x: 120, startPoint y: 135, endPoint x: 167, endPoint y: 138, distance: 46.2
click at [167, 138] on div "Капот Mazda CX-5 ×" at bounding box center [146, 136] width 60 height 11
click at [197, 136] on input at bounding box center [243, 136] width 133 height 12
paste input "Капот Mazda CX-5"
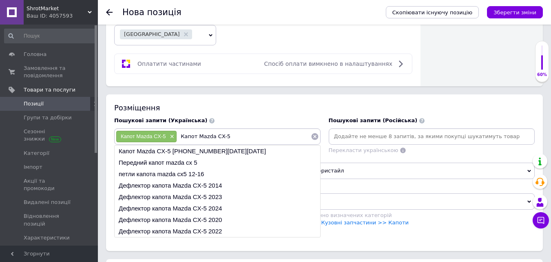
paste input "41v"
type input "Капот Mazda CX-5 41v"
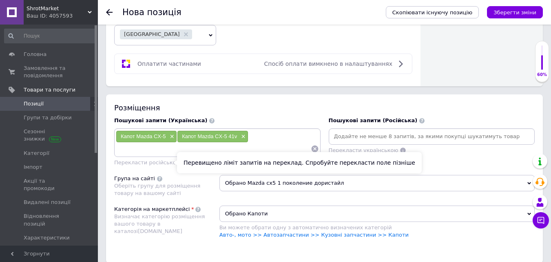
paste input "Капот"
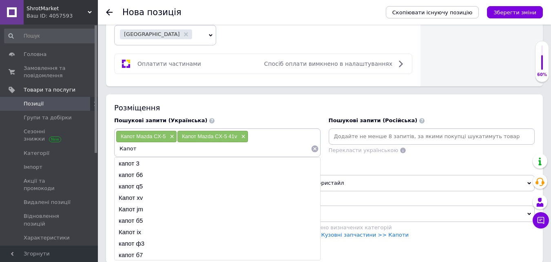
paste input "части Mazda CX-5"
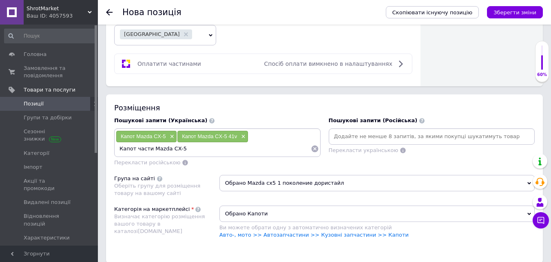
drag, startPoint x: 149, startPoint y: 149, endPoint x: 135, endPoint y: 148, distance: 13.5
click at [134, 148] on input "Капот части Mazda CX-5" at bounding box center [213, 148] width 195 height 12
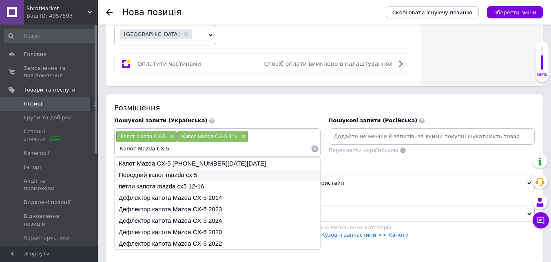
type input "Капот Mazda CX-5"
click at [131, 173] on li "Передний капот mazda cx 5" at bounding box center [218, 174] width 206 height 11
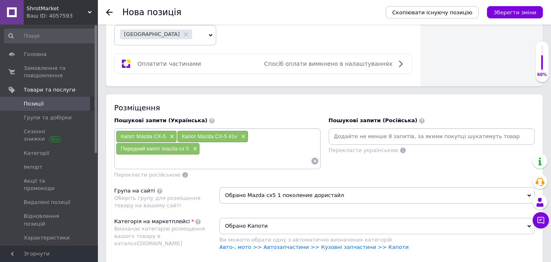
click at [222, 145] on div "Капот Mazda CX-5 × Капот Mazda CX-5 41v × Передний капот mazda cx 5 ×" at bounding box center [217, 148] width 203 height 37
click at [138, 161] on input at bounding box center [213, 161] width 195 height 12
drag, startPoint x: 136, startPoint y: 136, endPoint x: 115, endPoint y: 142, distance: 22.3
click at [115, 142] on div "Капот Mazda CX-5 × Капот Mazda CX-5 41v × Передний капот mazda cx 5 ×" at bounding box center [217, 148] width 206 height 41
click at [119, 167] on input at bounding box center [213, 161] width 195 height 12
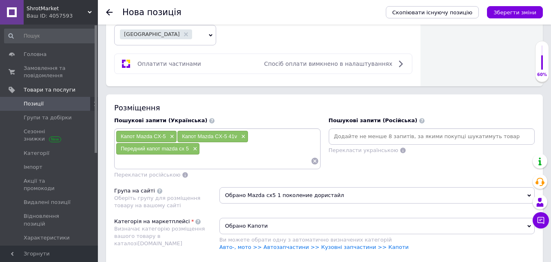
paste input "Капот"
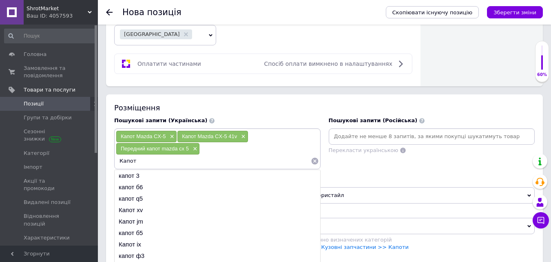
click at [144, 163] on input "Капот" at bounding box center [213, 161] width 195 height 12
paste input "Мазда СХ5 KE 41v"
type input "Капот Мазда СХ5 KE 41v"
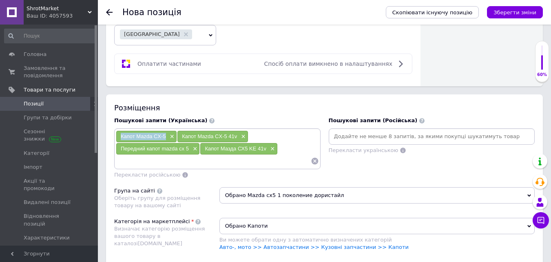
drag, startPoint x: 167, startPoint y: 137, endPoint x: 126, endPoint y: 130, distance: 41.4
click at [119, 133] on div "Капот Mazda CX-5 ×" at bounding box center [146, 136] width 60 height 11
click at [118, 160] on input at bounding box center [213, 161] width 195 height 12
paste input "Капот Mazda CX-5"
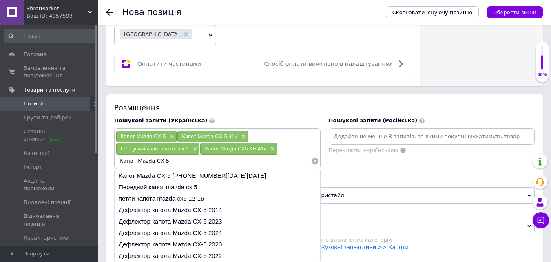
paste input "[DATE]-[DATE]"
type input "Капот Mazda CX-5 20"
click at [202, 175] on li "Капот Mazda CX-5 [PHONE_NUMBER][DATE][DATE]" at bounding box center [218, 175] width 206 height 11
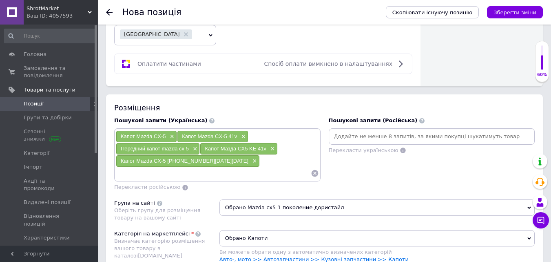
click at [206, 173] on input at bounding box center [213, 173] width 195 height 12
drag, startPoint x: 204, startPoint y: 148, endPoint x: 250, endPoint y: 148, distance: 46.1
click at [250, 149] on div "Капот Мазда СХ5 KE 41v ×" at bounding box center [238, 148] width 77 height 11
click at [147, 177] on input at bounding box center [213, 173] width 195 height 12
paste input "Капот Мазда СХ5"
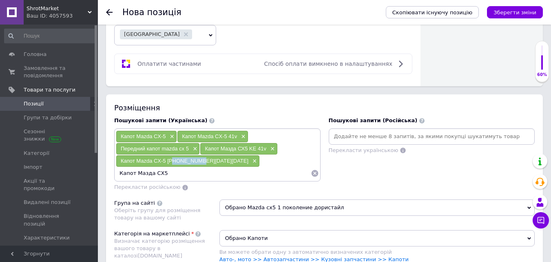
drag, startPoint x: 172, startPoint y: 165, endPoint x: 197, endPoint y: 167, distance: 24.5
click at [197, 167] on div "Капот Mazda CX-5 [PHONE_NUMBER][DATE][DATE] ×" at bounding box center [187, 160] width 143 height 11
click at [165, 178] on input "Капот Мазда СХ5" at bounding box center [213, 173] width 195 height 12
paste input "[DATE]-[DATE]"
type input "Капот Мазда СХ[PHONE_NUMBER][DATE][DATE]"
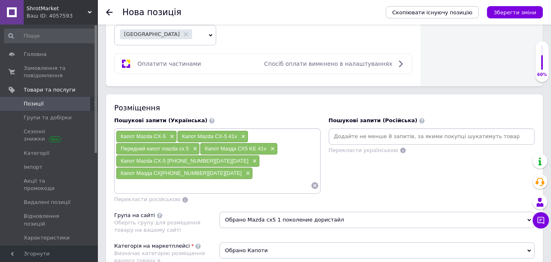
click at [168, 179] on input at bounding box center [213, 185] width 195 height 12
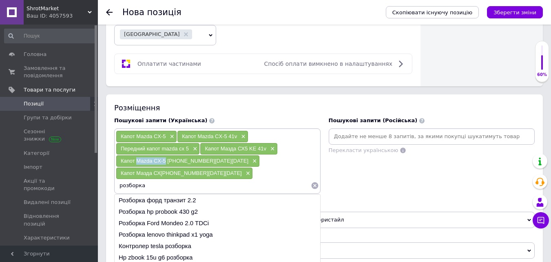
drag, startPoint x: 136, startPoint y: 164, endPoint x: 166, endPoint y: 163, distance: 29.8
click at [166, 163] on div "Капот Mazda CX-5 [PHONE_NUMBER][DATE][DATE] ×" at bounding box center [187, 160] width 143 height 11
click at [177, 179] on input "розборка" at bounding box center [213, 185] width 195 height 12
paste input "Mazda CX-5"
type input "розборка Mazda CX-5"
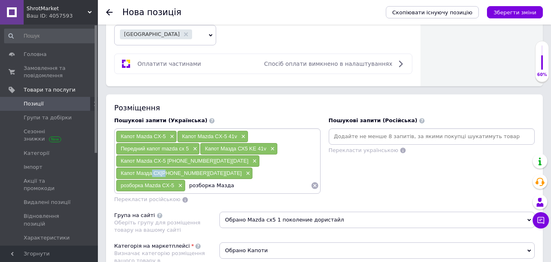
drag, startPoint x: 243, startPoint y: 162, endPoint x: 259, endPoint y: 161, distance: 15.6
click at [242, 170] on span "Капот Мазда СХ[PHONE_NUMBER][DATE][DATE]" at bounding box center [181, 173] width 121 height 6
click at [242, 179] on input "розборка Мазда" at bounding box center [248, 185] width 125 height 12
paste input "СХ5"
type input "розборка Мазда СХ5"
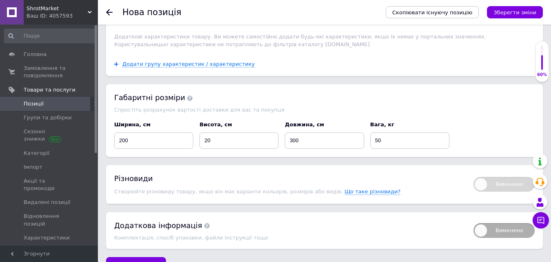
scroll to position [1040, 0]
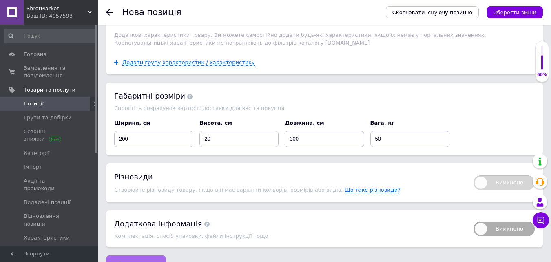
click at [139, 260] on span "Зберегти зміни" at bounding box center [136, 263] width 43 height 6
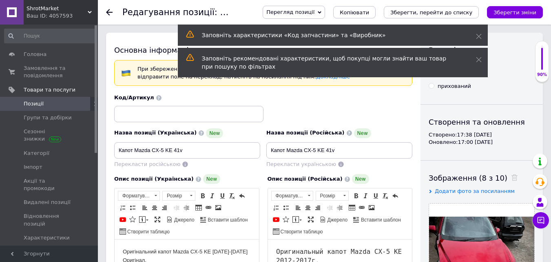
click at [56, 103] on span "Позиції" at bounding box center [50, 103] width 52 height 7
